Goal: Task Accomplishment & Management: Use online tool/utility

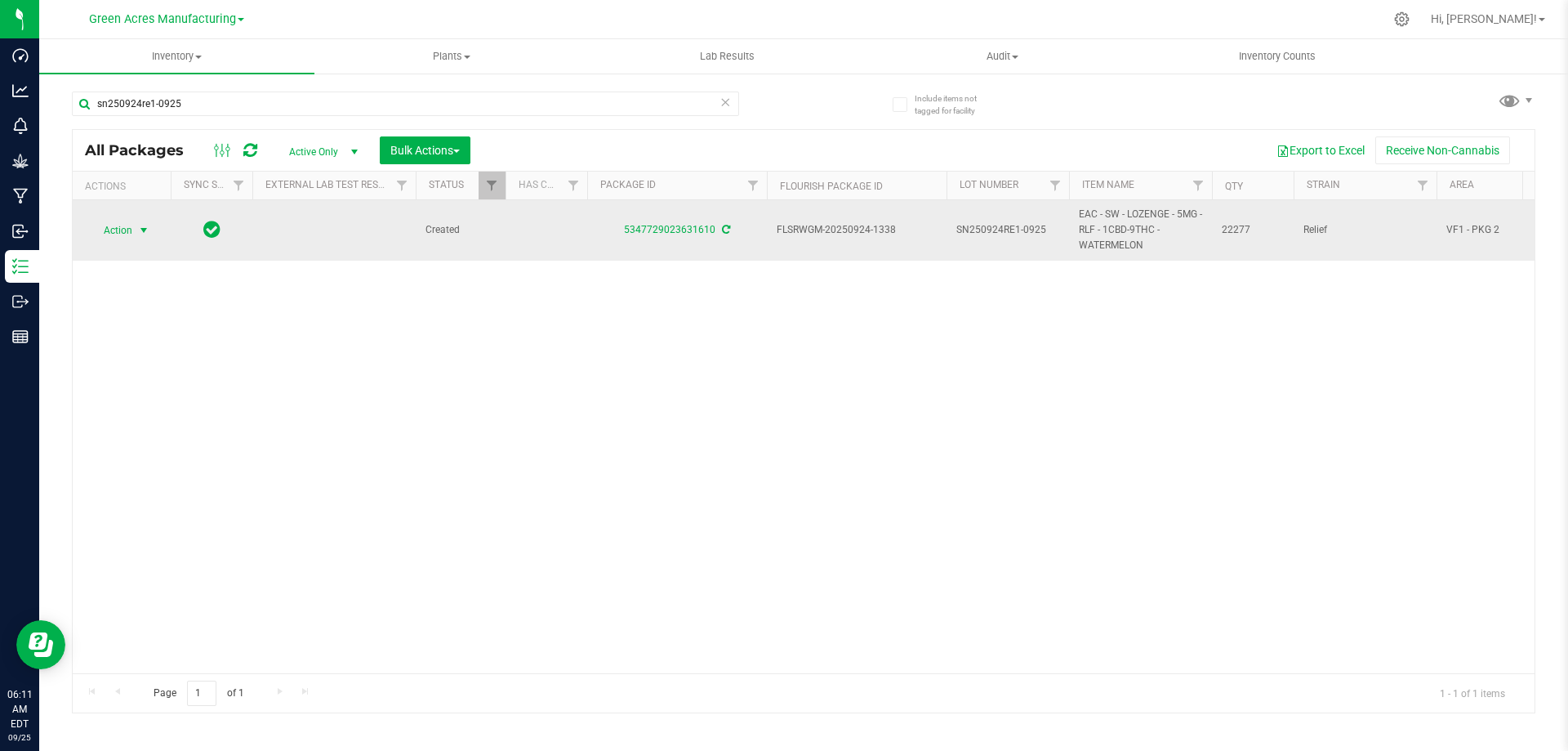
click at [111, 232] on span "Action" at bounding box center [111, 230] width 44 height 23
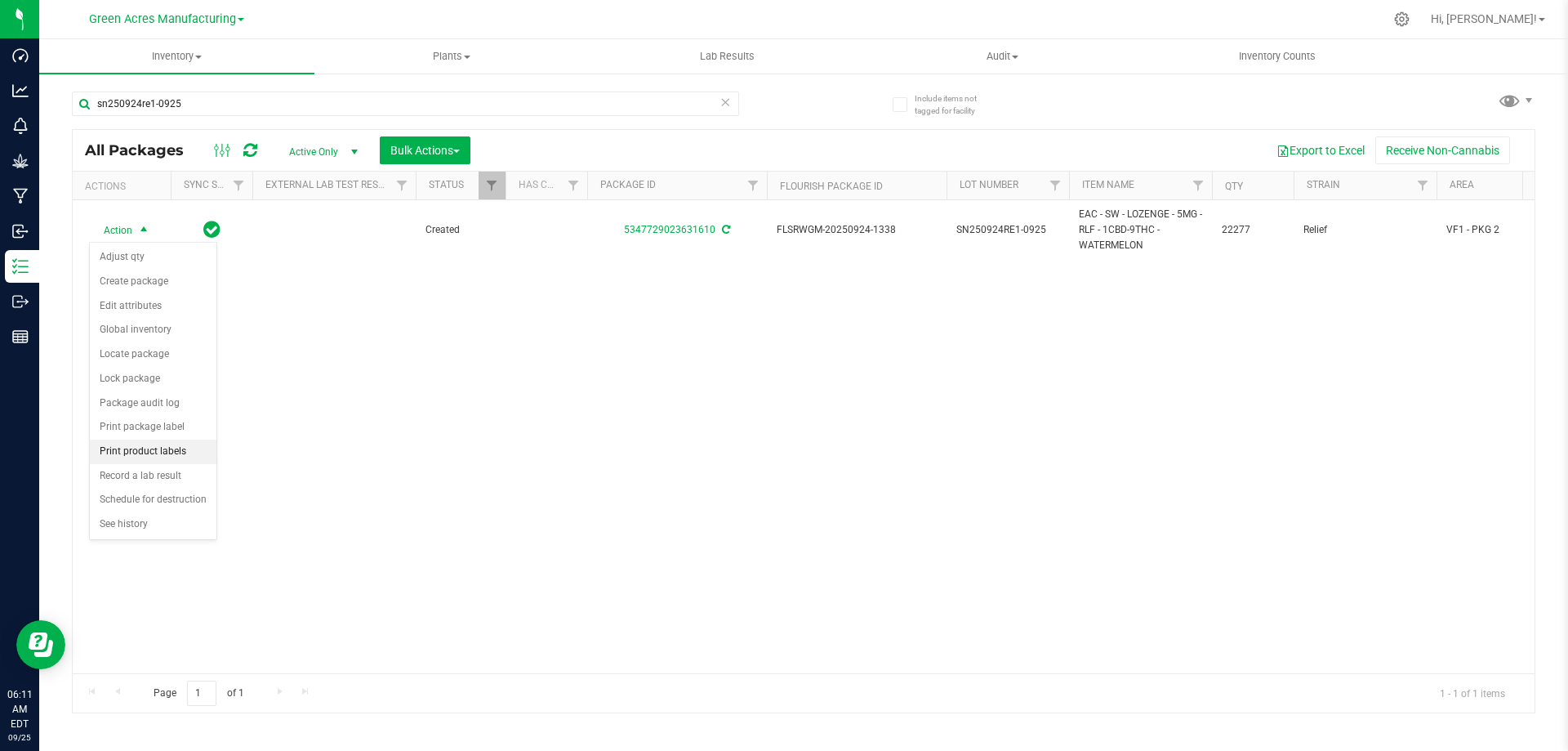
click at [183, 445] on li "Print product labels" at bounding box center [153, 452] width 127 height 25
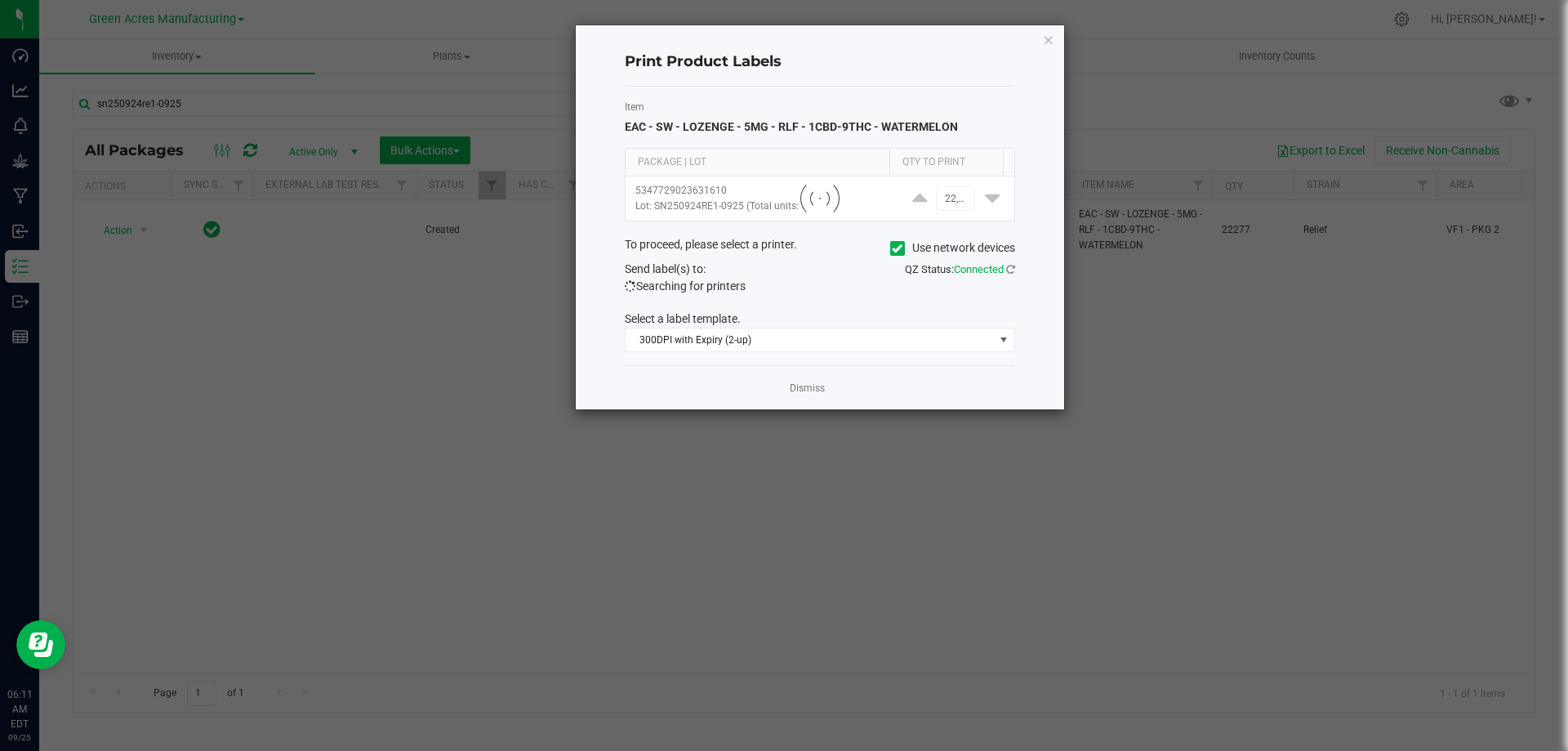
click at [943, 201] on div at bounding box center [820, 199] width 389 height 44
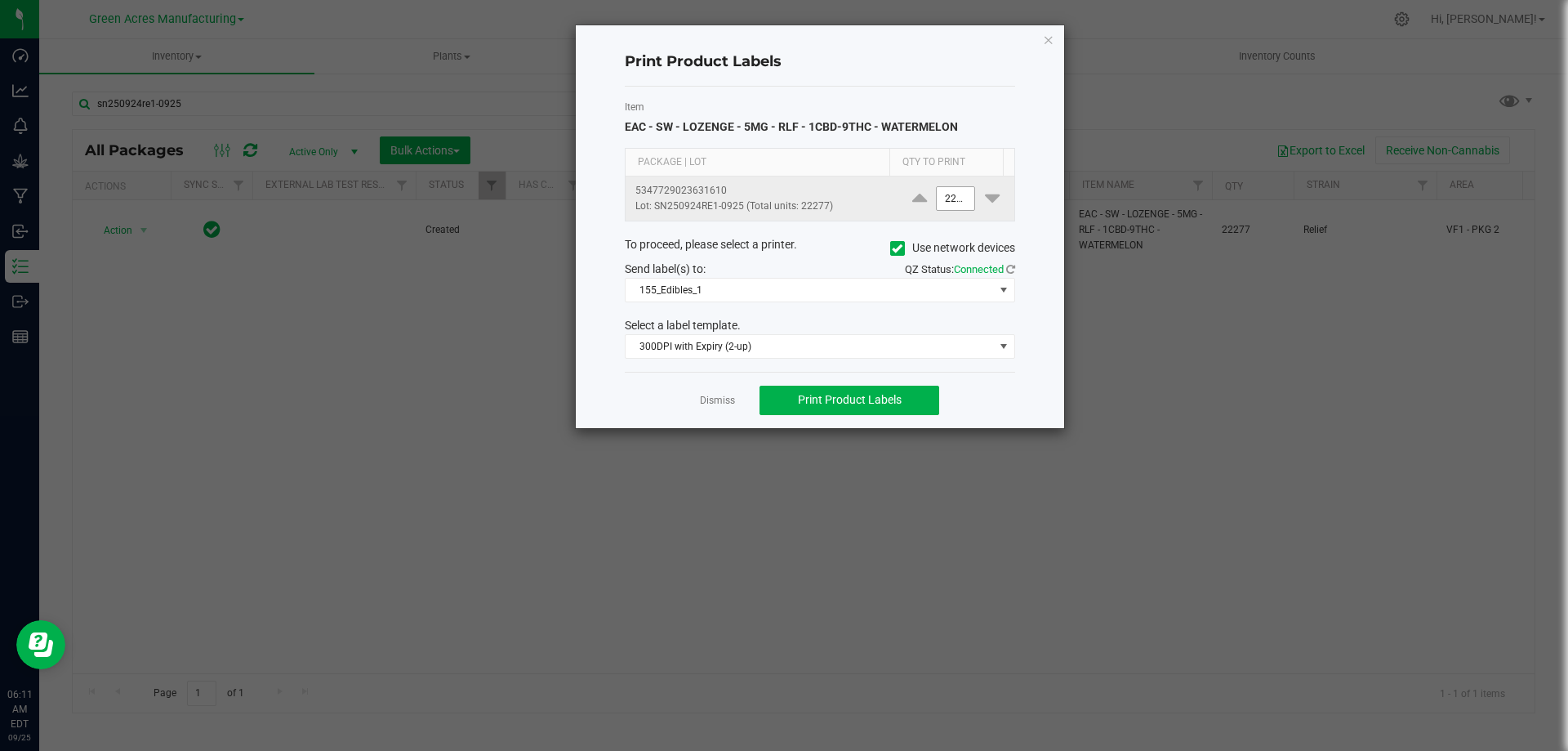
click at [947, 199] on input "22277" at bounding box center [955, 199] width 38 height 23
type input "4"
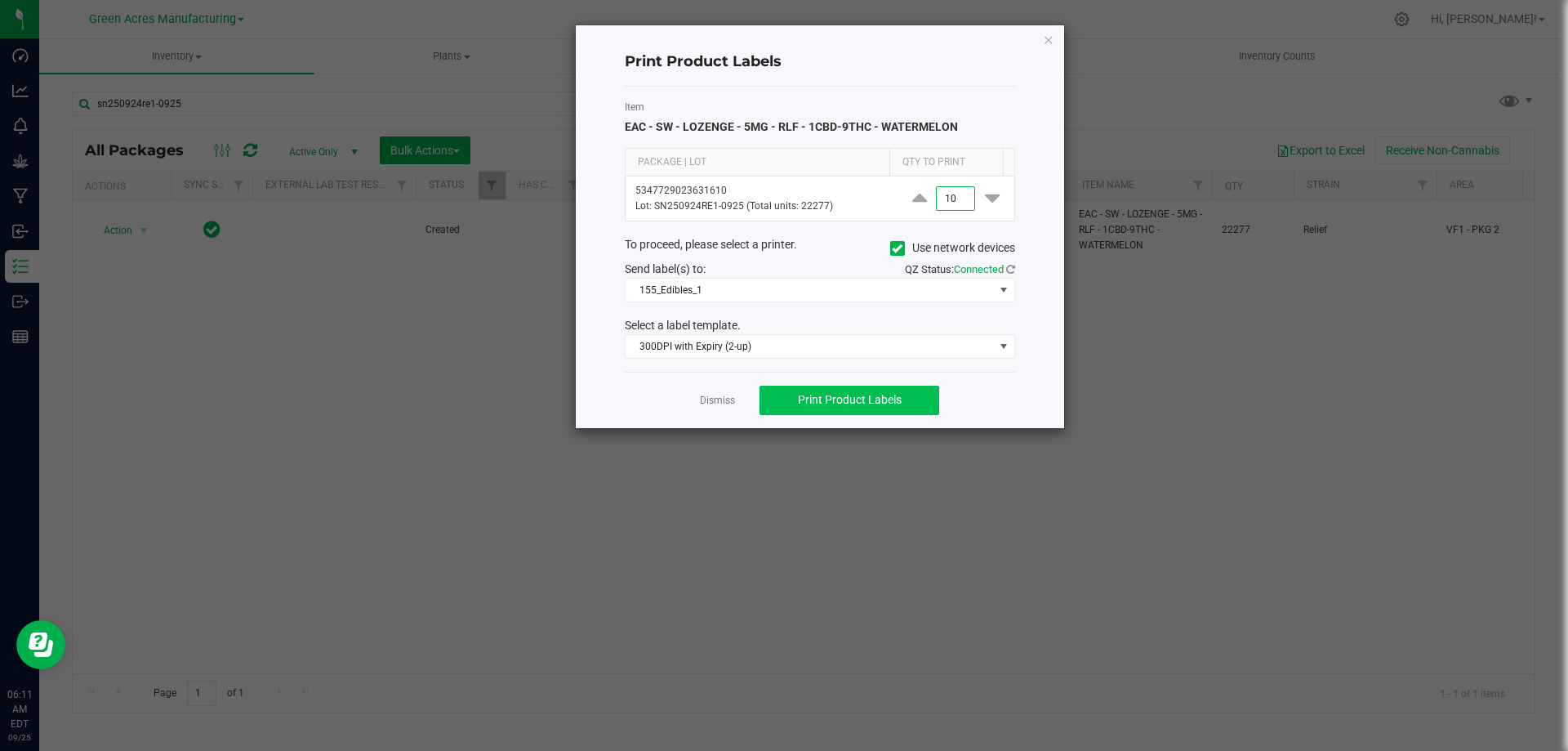
type input "10"
click at [898, 400] on span "Print Product Labels" at bounding box center [850, 400] width 104 height 13
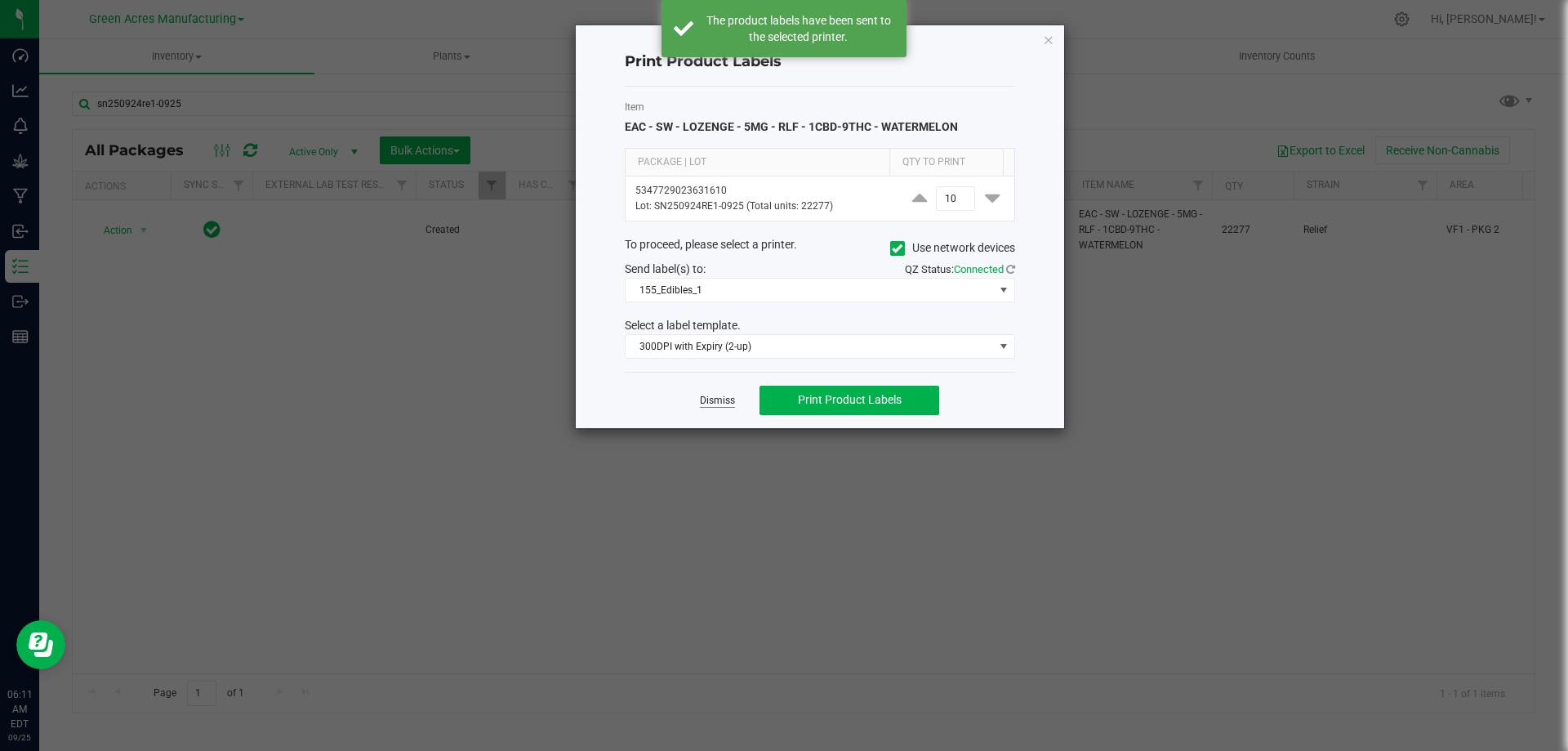
click at [708, 404] on link "Dismiss" at bounding box center [717, 400] width 35 height 14
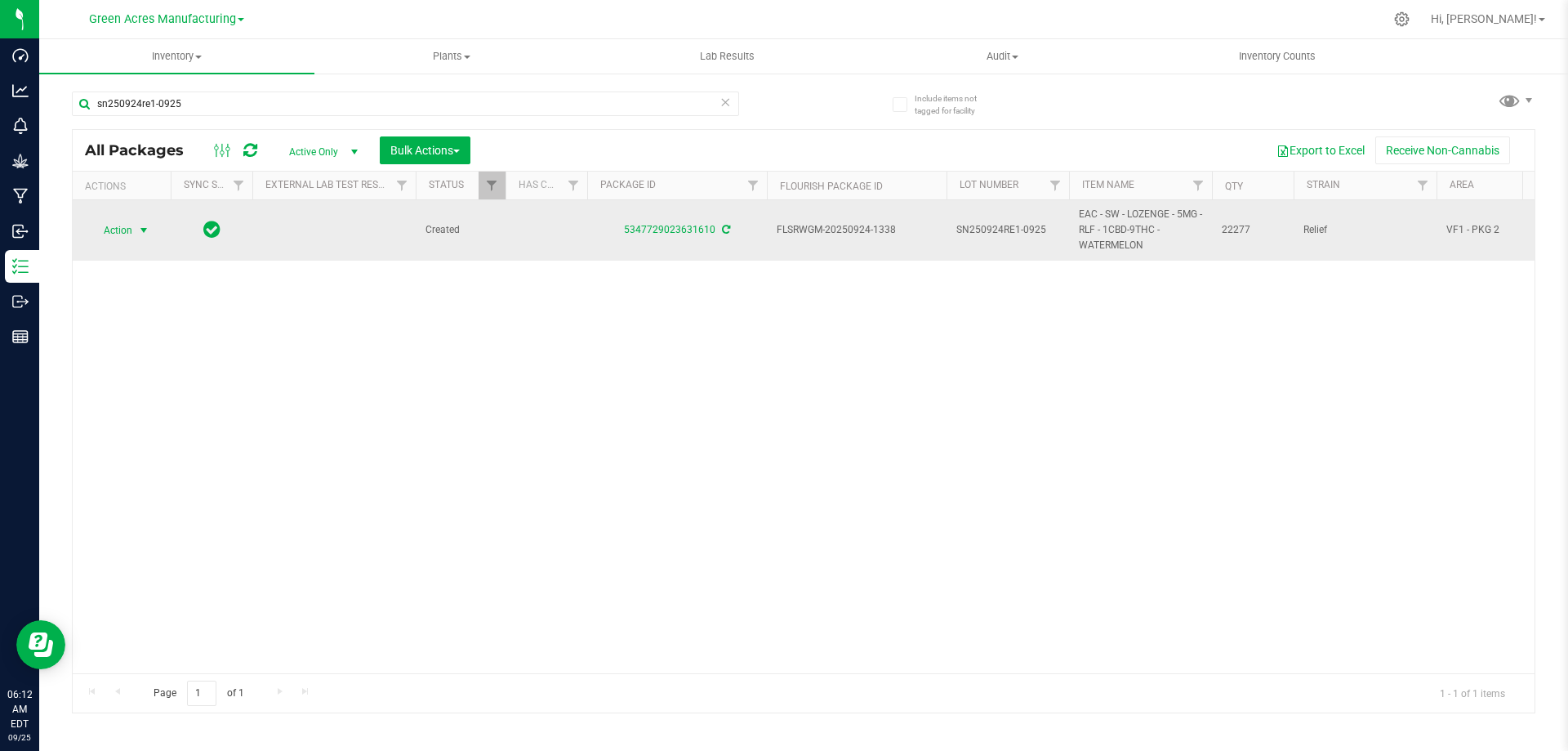
click at [119, 235] on span "Action" at bounding box center [111, 230] width 44 height 23
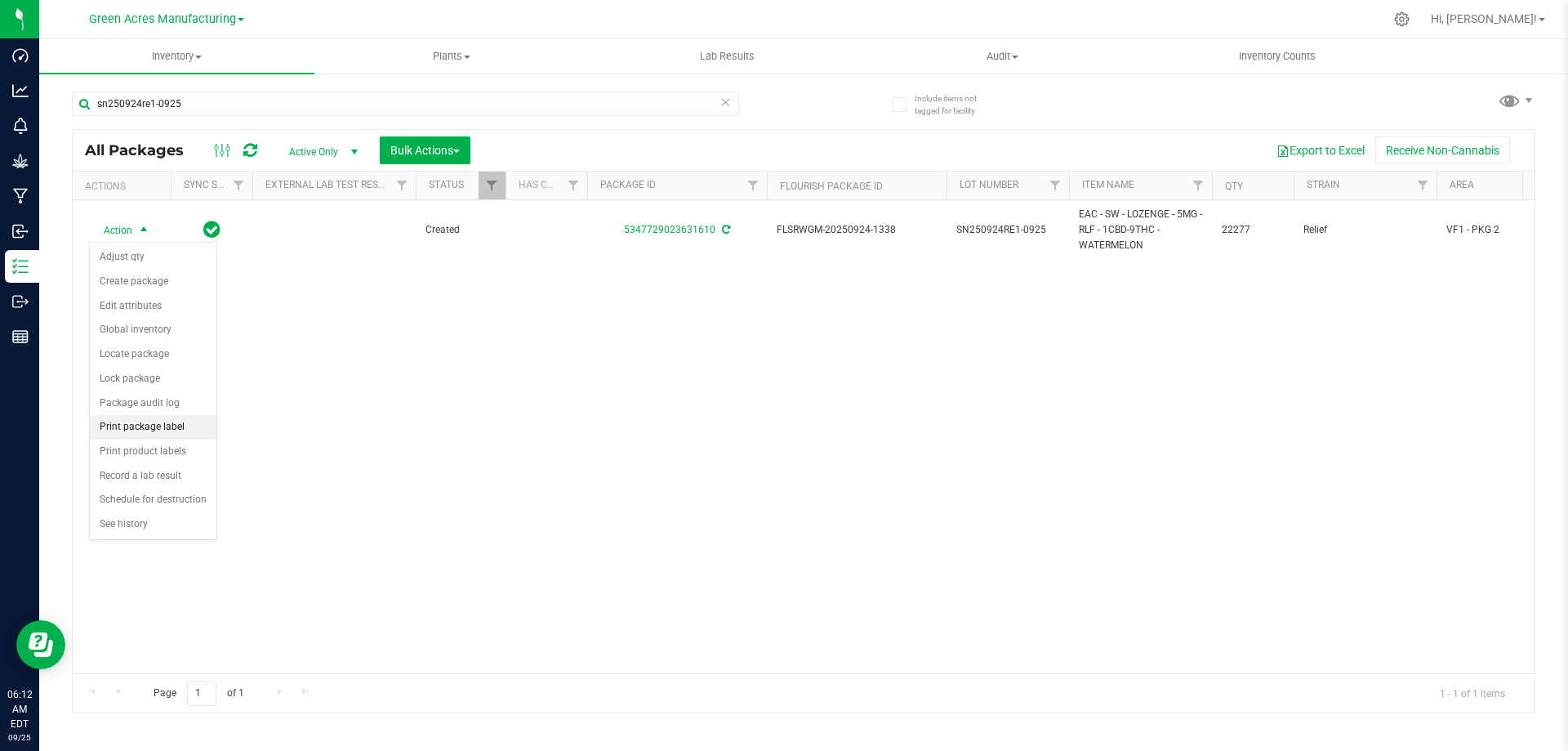
click at [170, 428] on li "Print package label" at bounding box center [153, 427] width 127 height 25
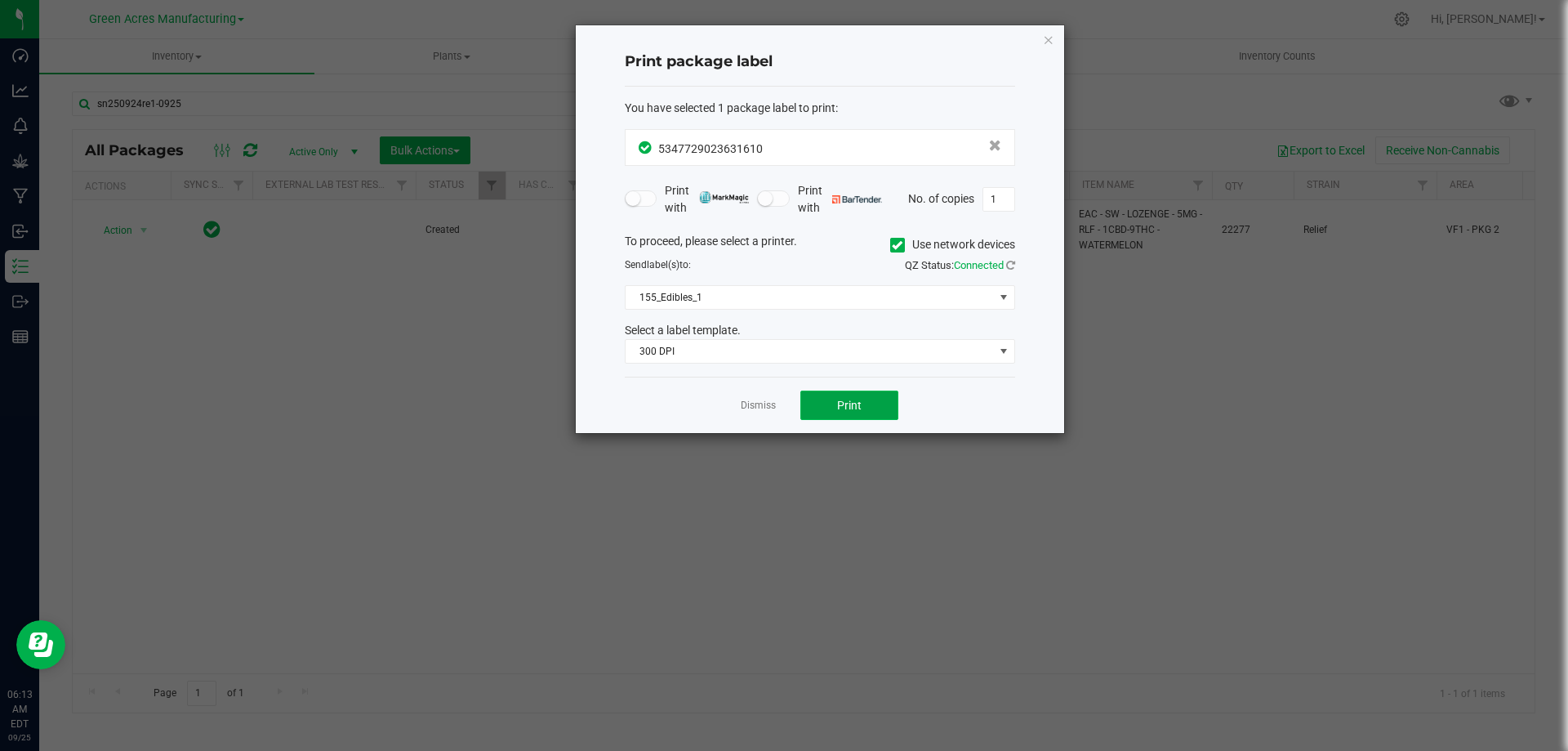
click at [852, 406] on span "Print" at bounding box center [850, 405] width 25 height 13
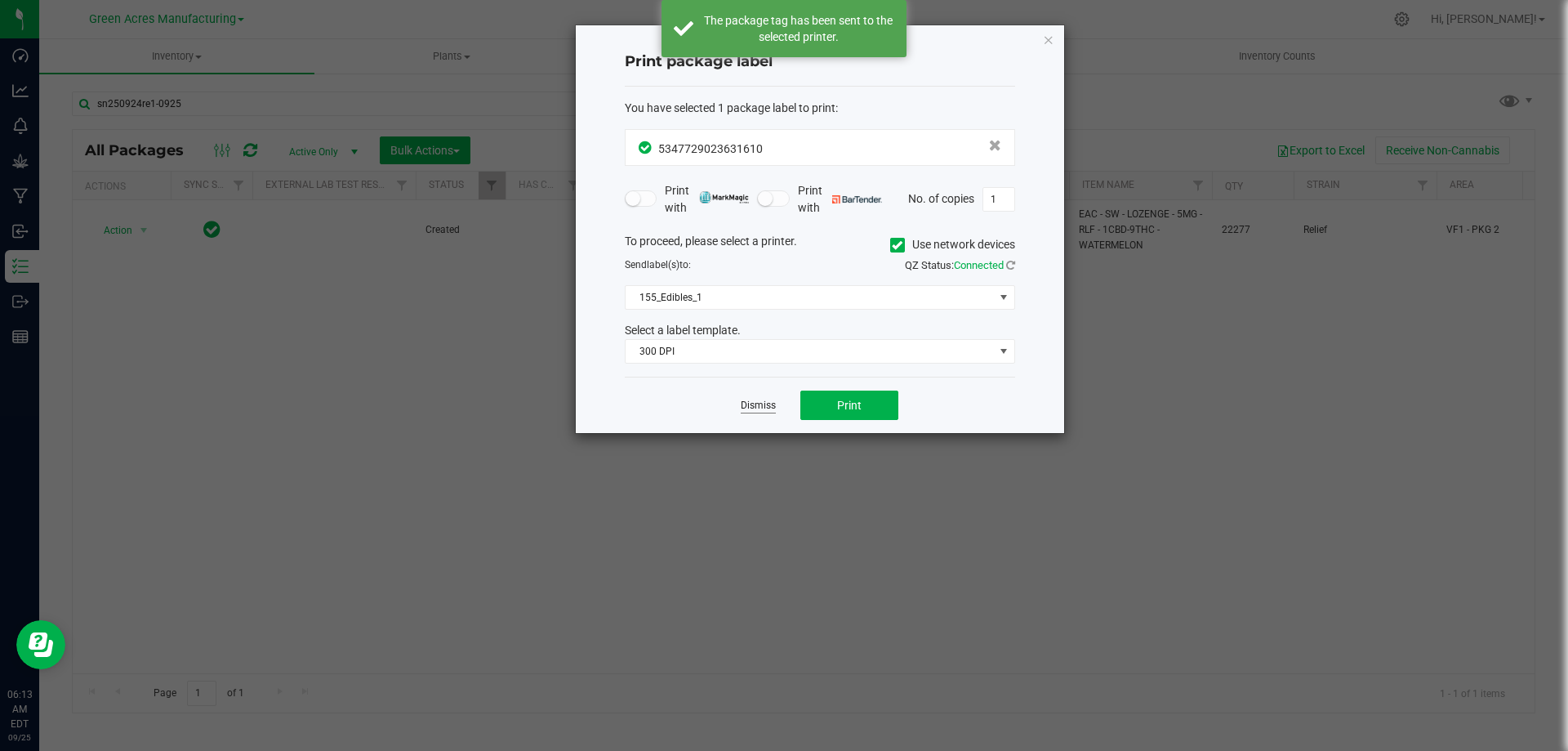
click at [759, 406] on link "Dismiss" at bounding box center [758, 405] width 35 height 14
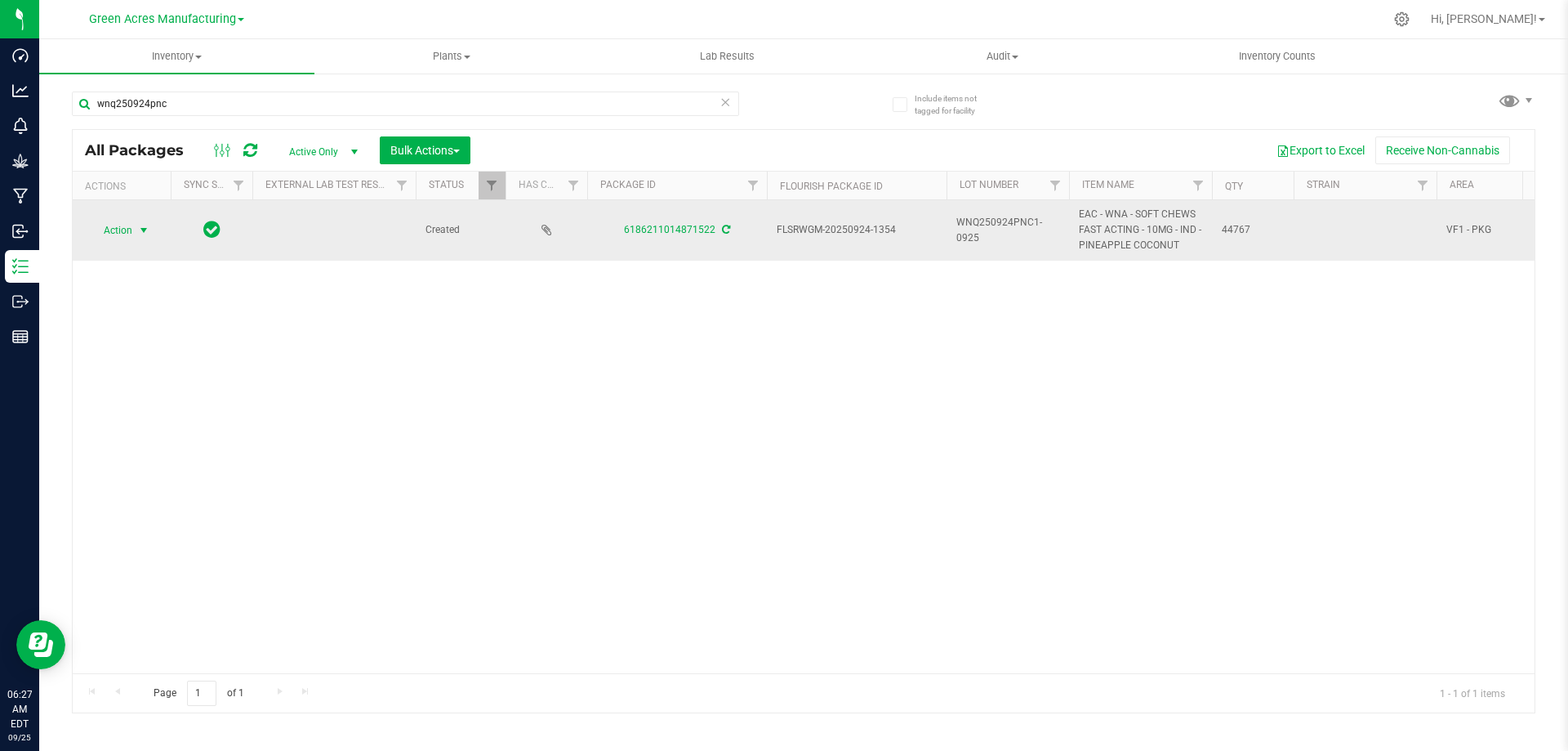
click at [119, 234] on span "Action" at bounding box center [111, 230] width 44 height 23
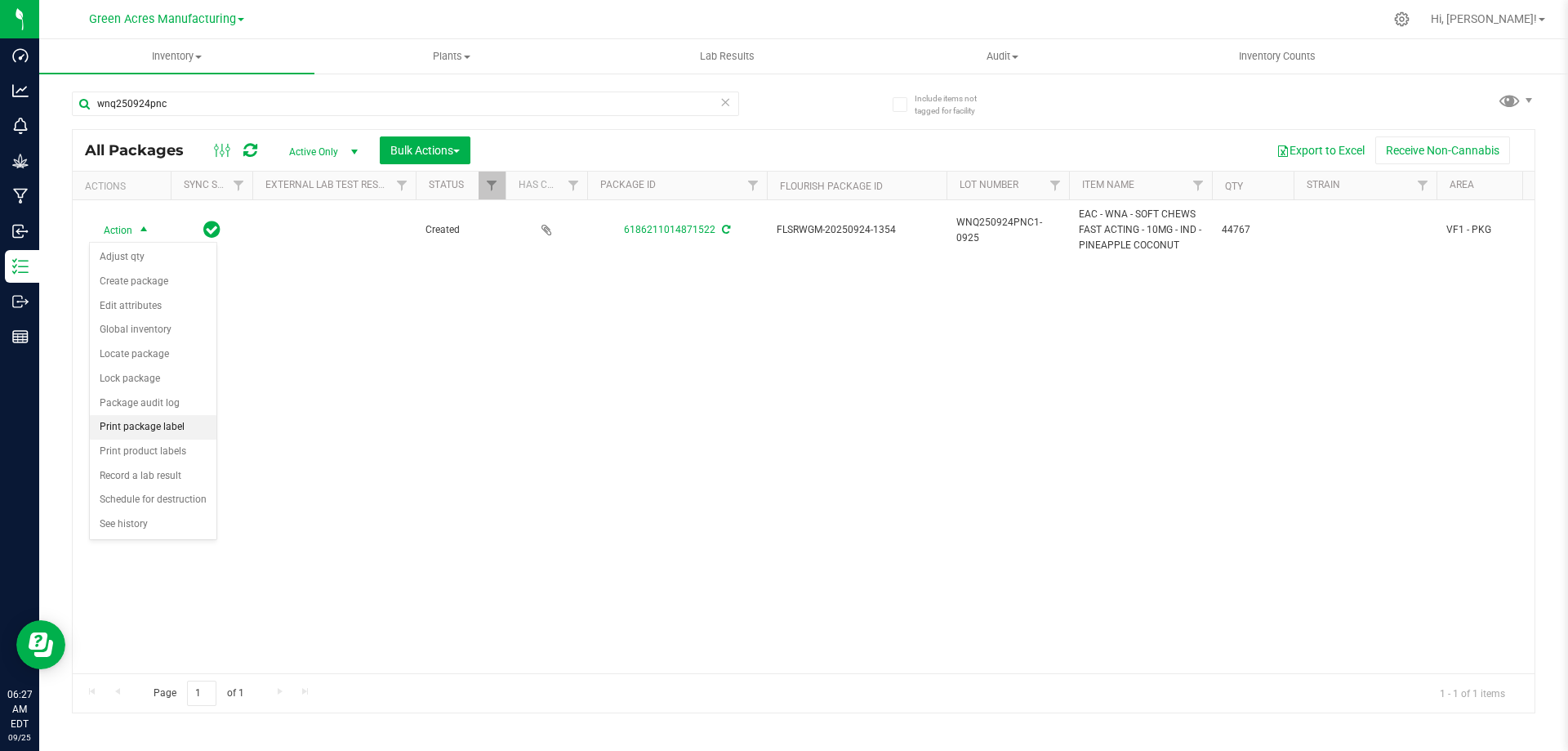
click at [139, 429] on li "Print package label" at bounding box center [153, 427] width 127 height 25
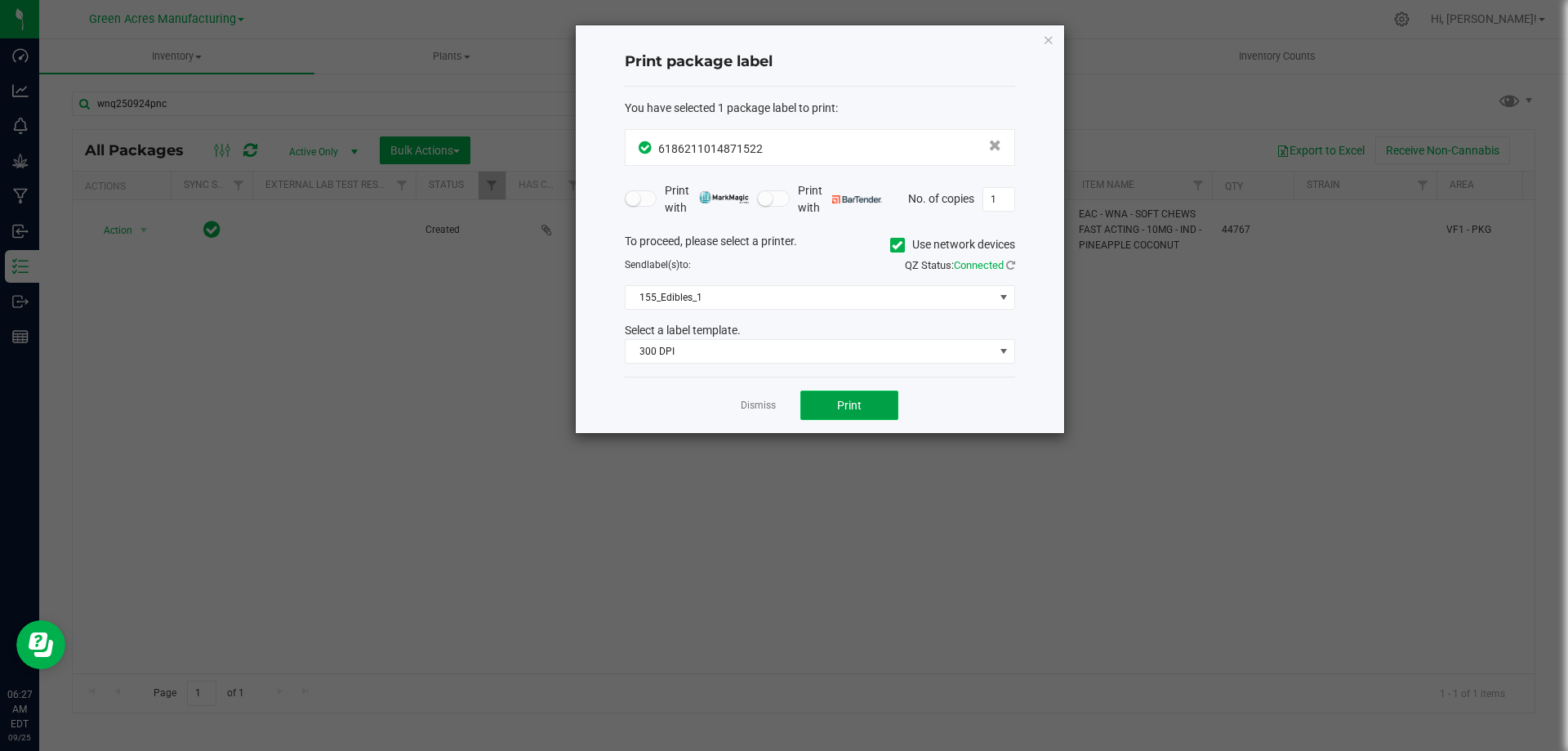
click at [825, 406] on button "Print" at bounding box center [850, 405] width 98 height 29
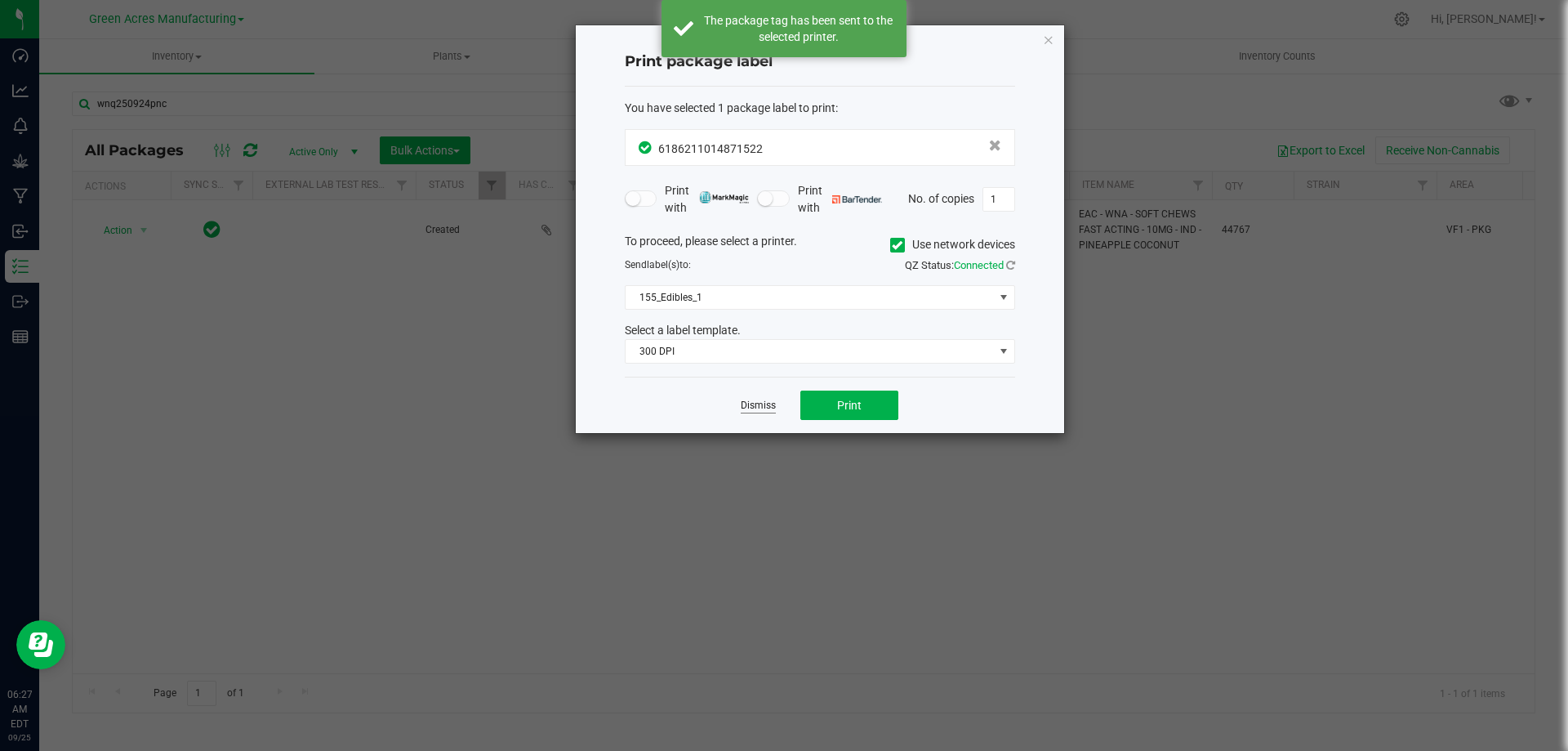
click at [768, 407] on link "Dismiss" at bounding box center [758, 405] width 35 height 14
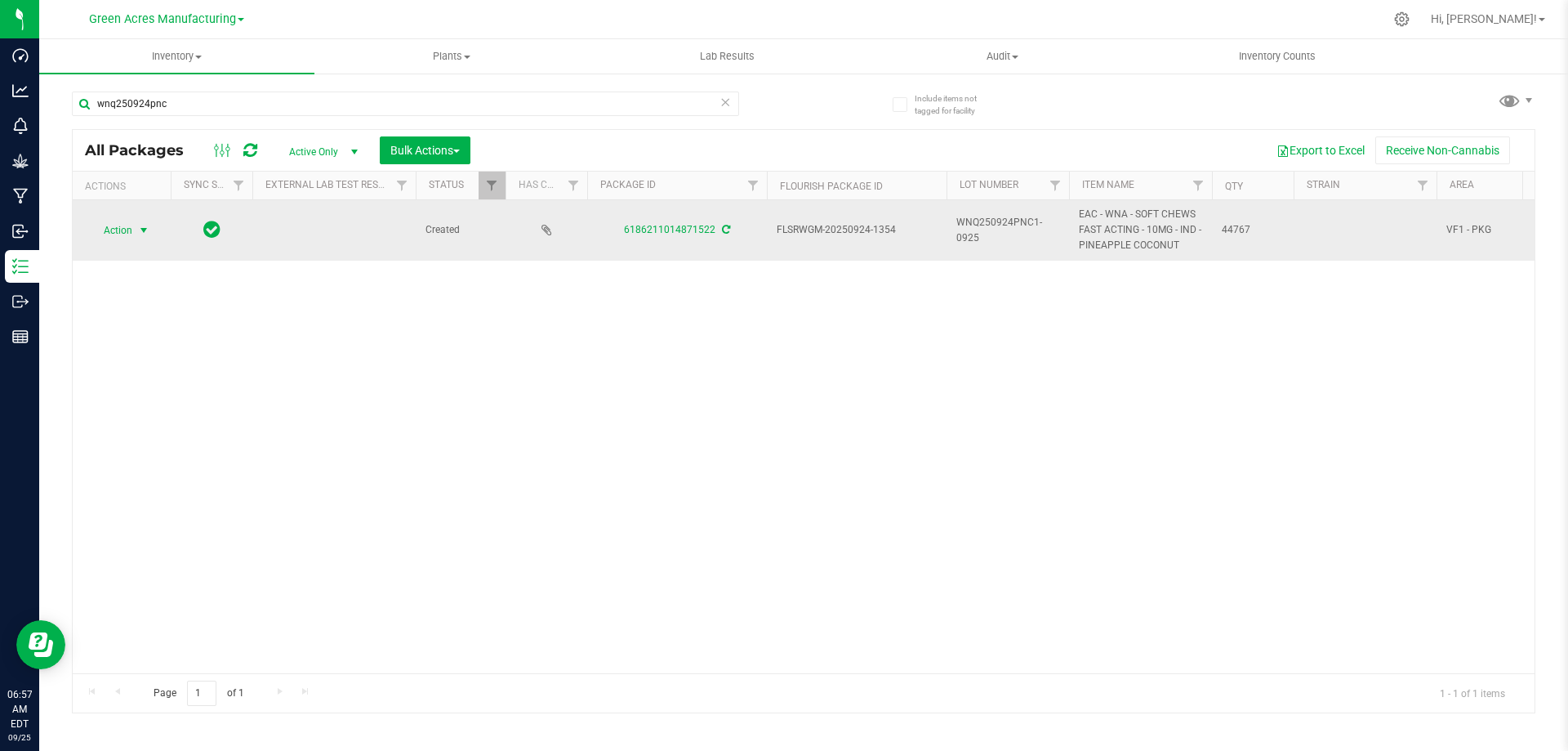
click at [122, 228] on span "Action" at bounding box center [111, 230] width 44 height 23
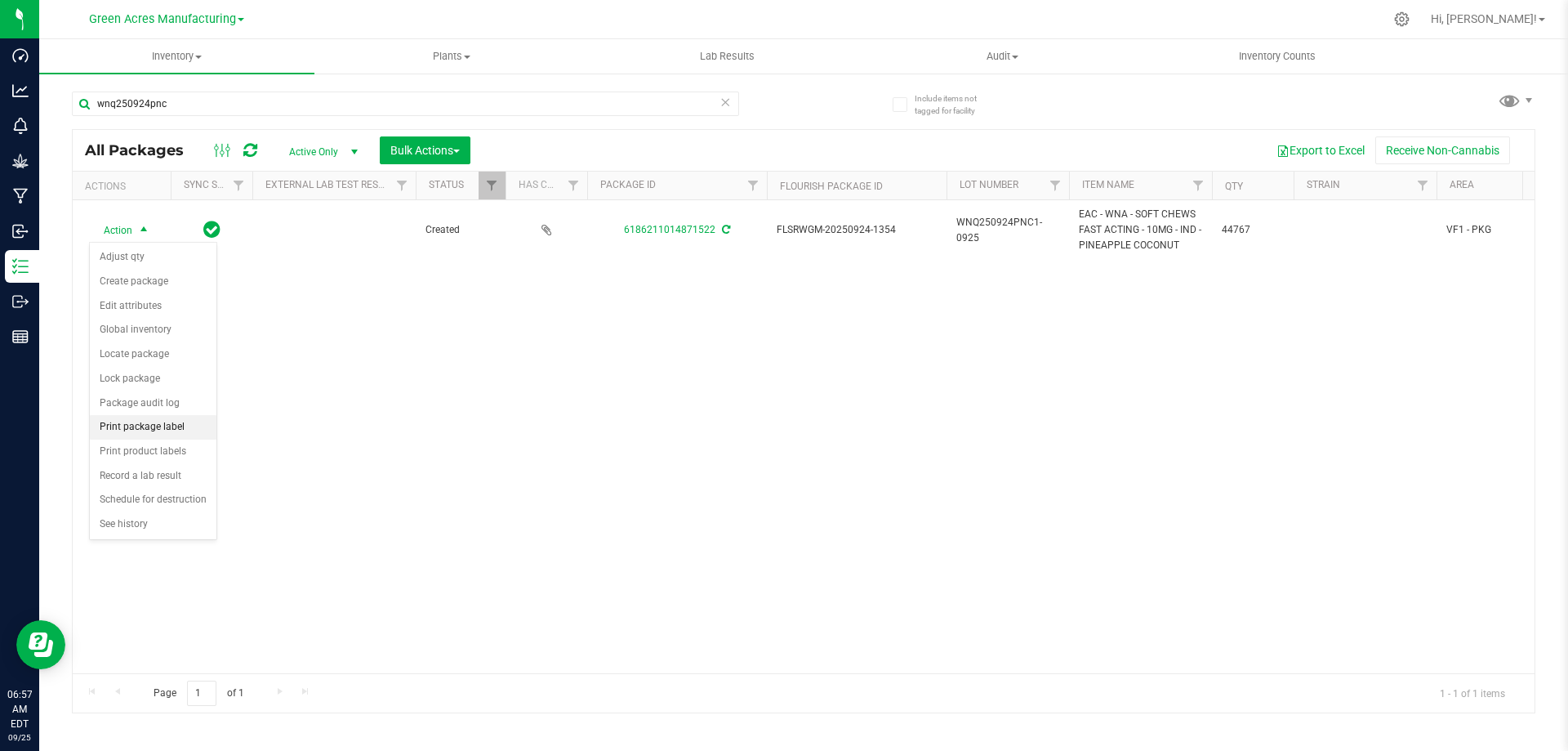
click at [150, 433] on li "Print package label" at bounding box center [153, 427] width 127 height 25
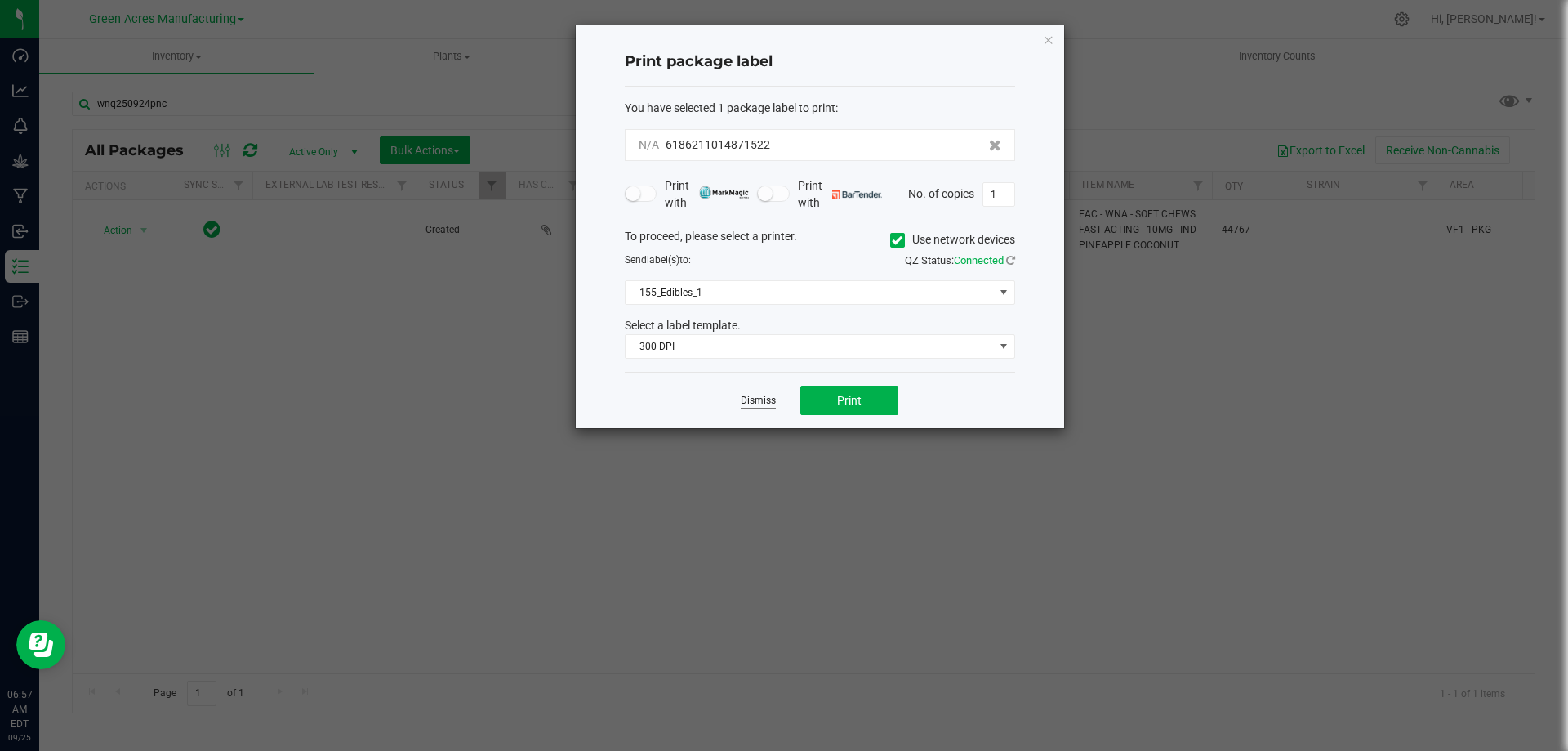
click at [767, 394] on app-cancel-button "Dismiss" at bounding box center [758, 400] width 35 height 17
click at [766, 395] on link "Dismiss" at bounding box center [758, 400] width 35 height 14
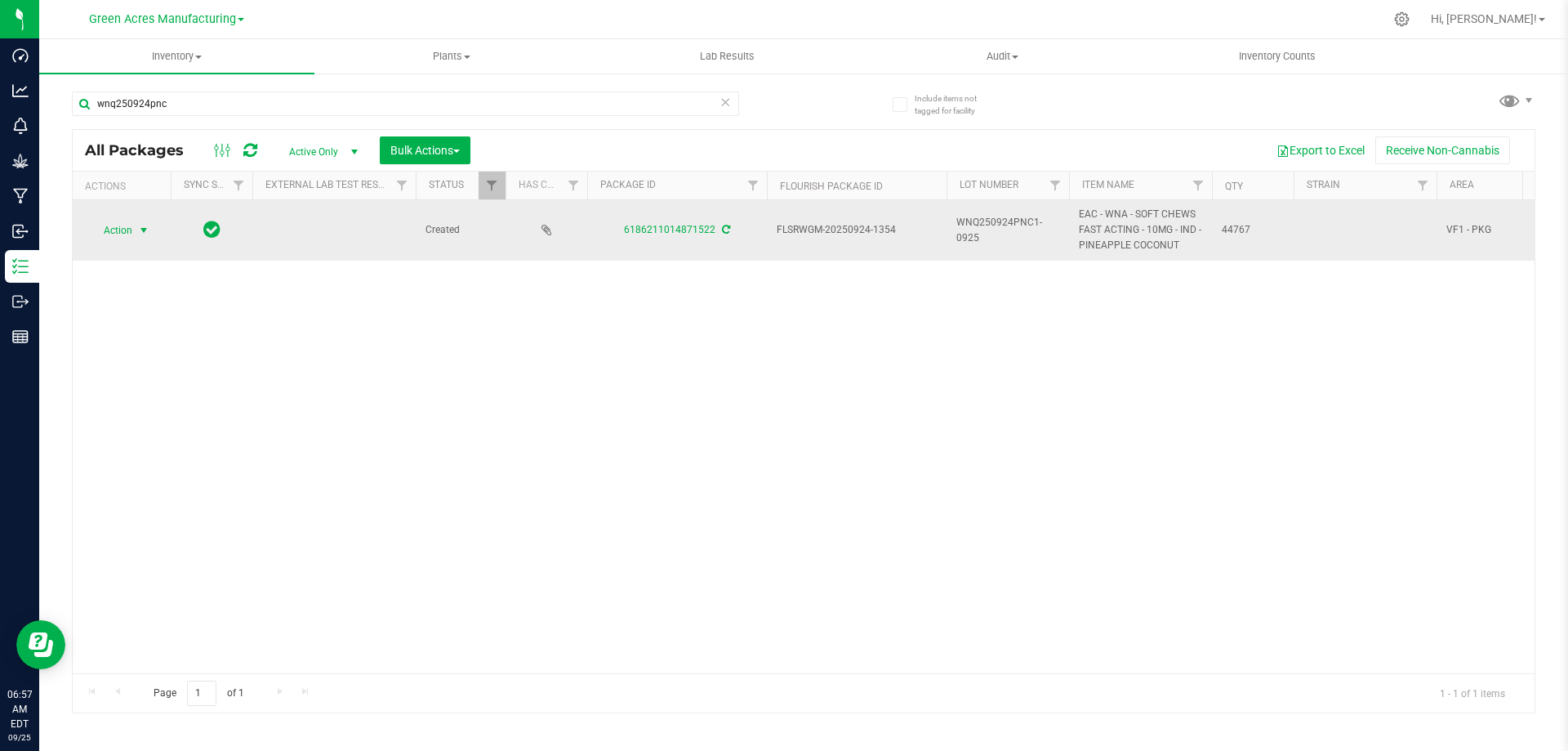
click at [150, 235] on span "select" at bounding box center [144, 230] width 13 height 13
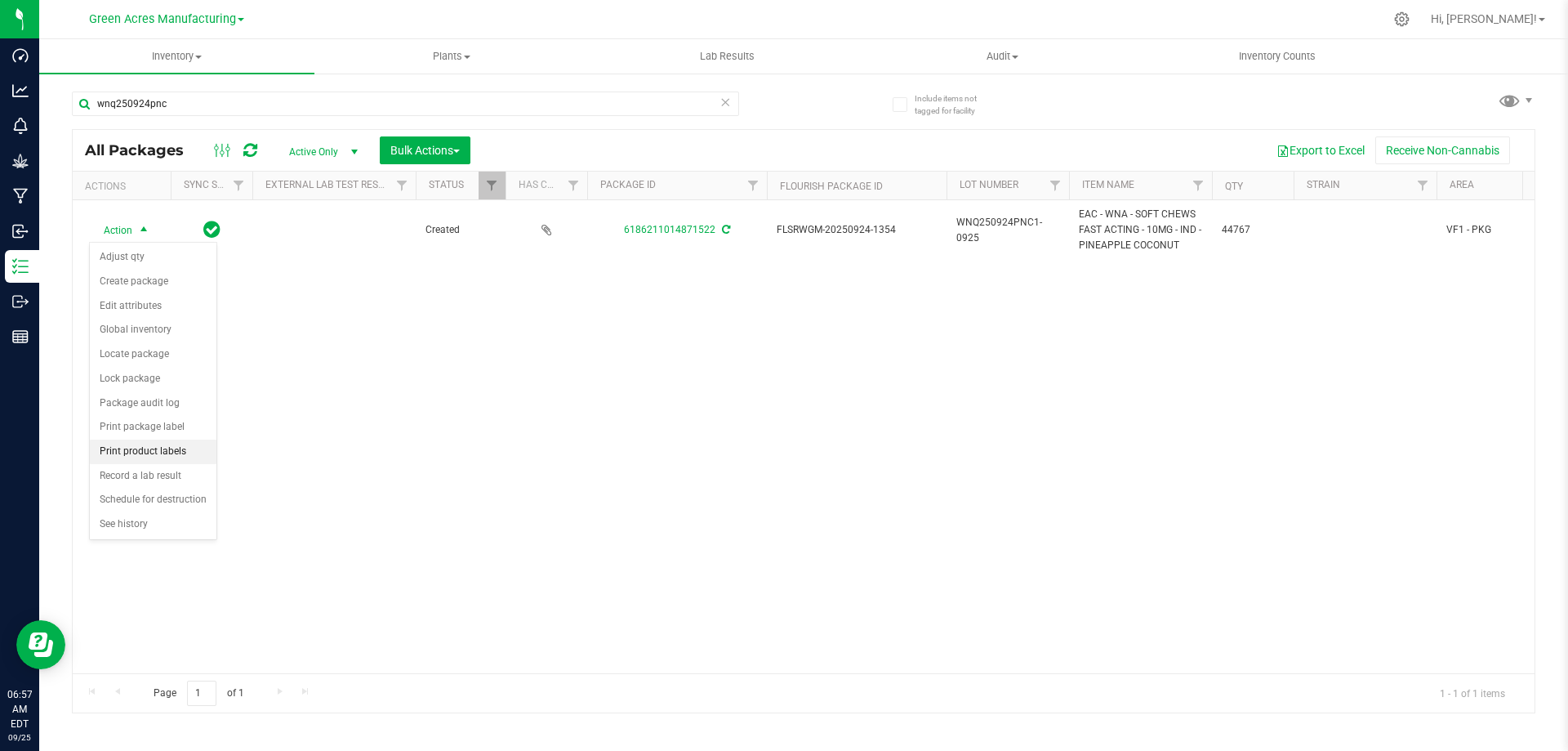
click at [143, 449] on li "Print product labels" at bounding box center [153, 452] width 127 height 25
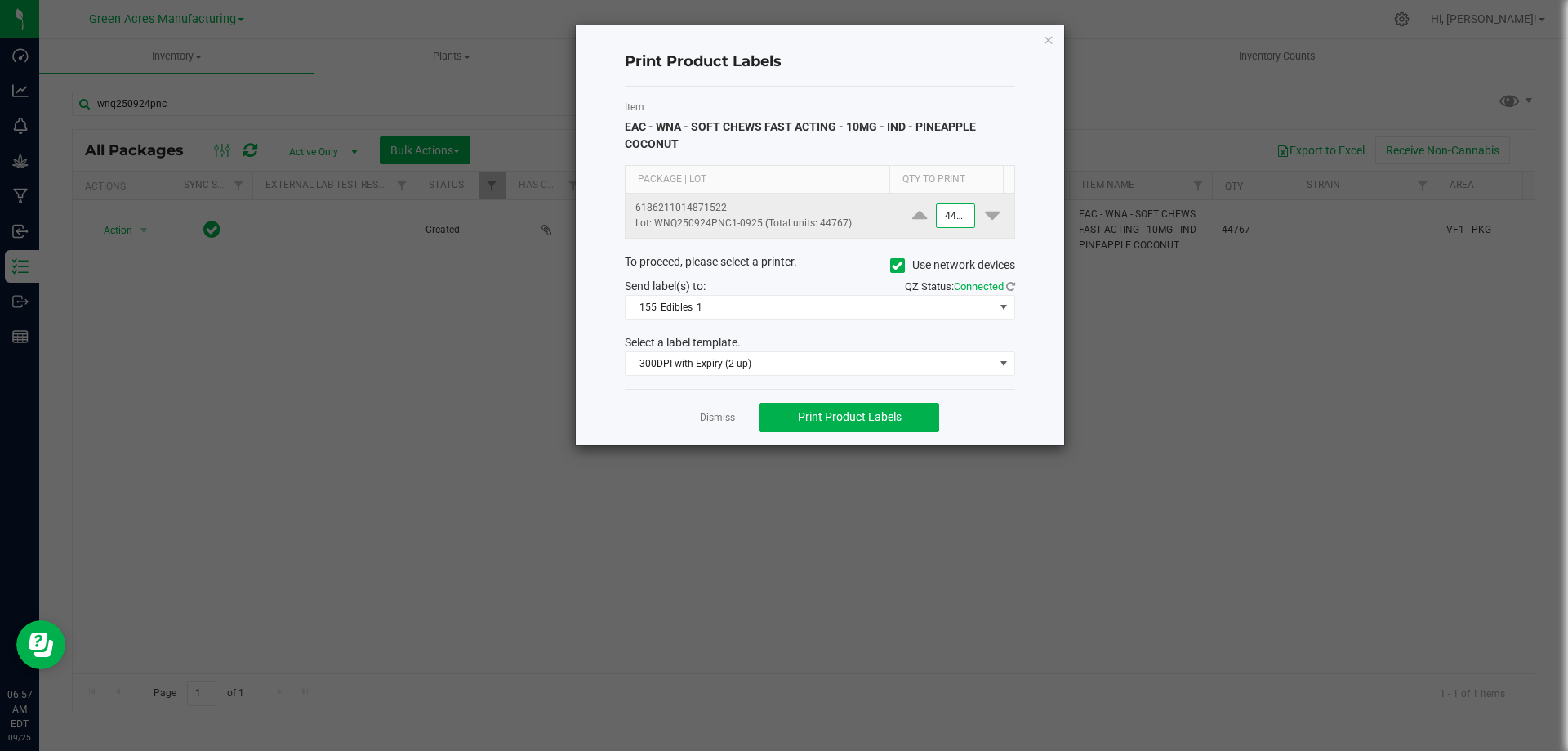
click at [951, 217] on input "44767" at bounding box center [955, 216] width 38 height 23
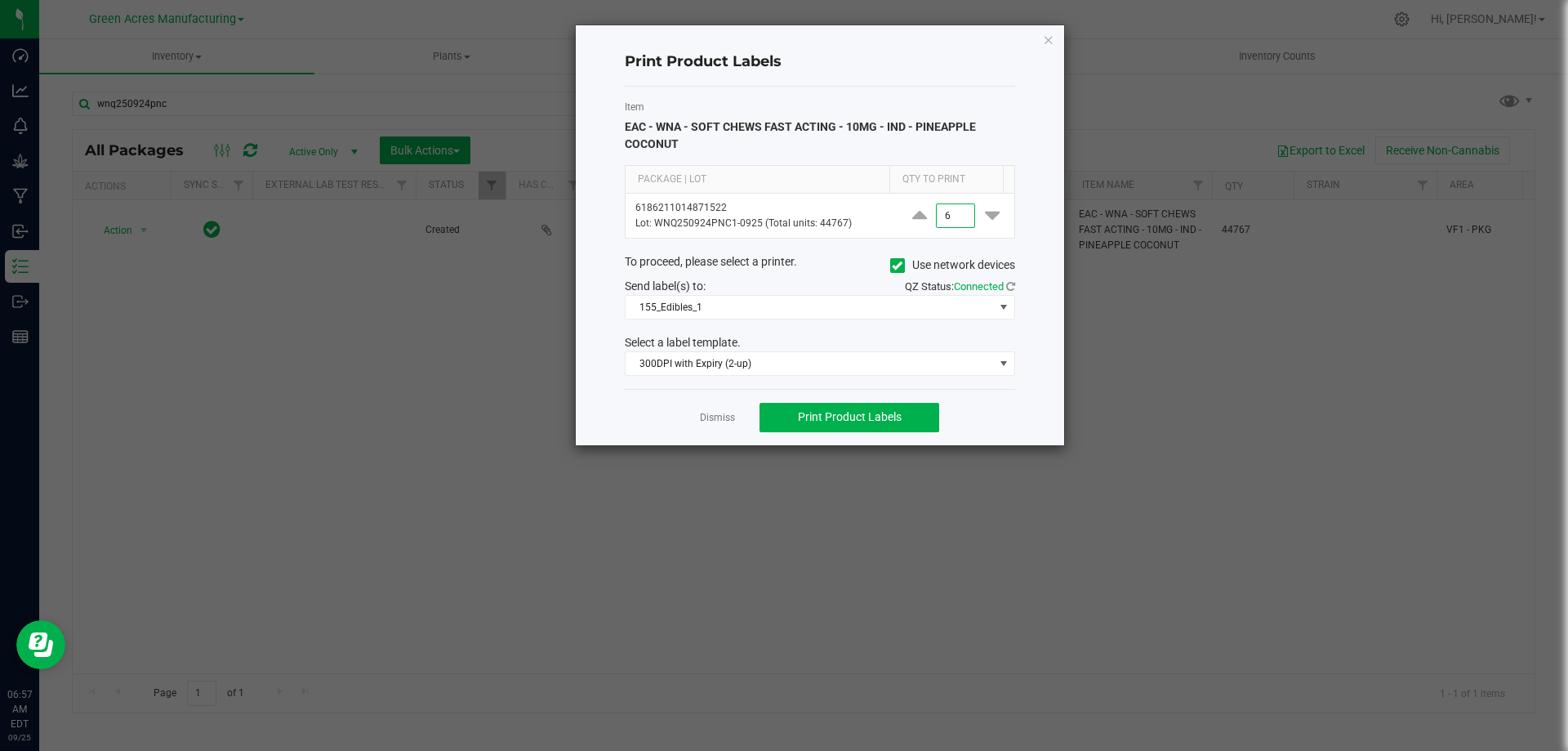
type input "6"
click at [967, 400] on div "Dismiss Print Product Labels" at bounding box center [820, 417] width 391 height 56
click at [719, 417] on link "Dismiss" at bounding box center [717, 418] width 35 height 14
